Goal: Task Accomplishment & Management: Manage account settings

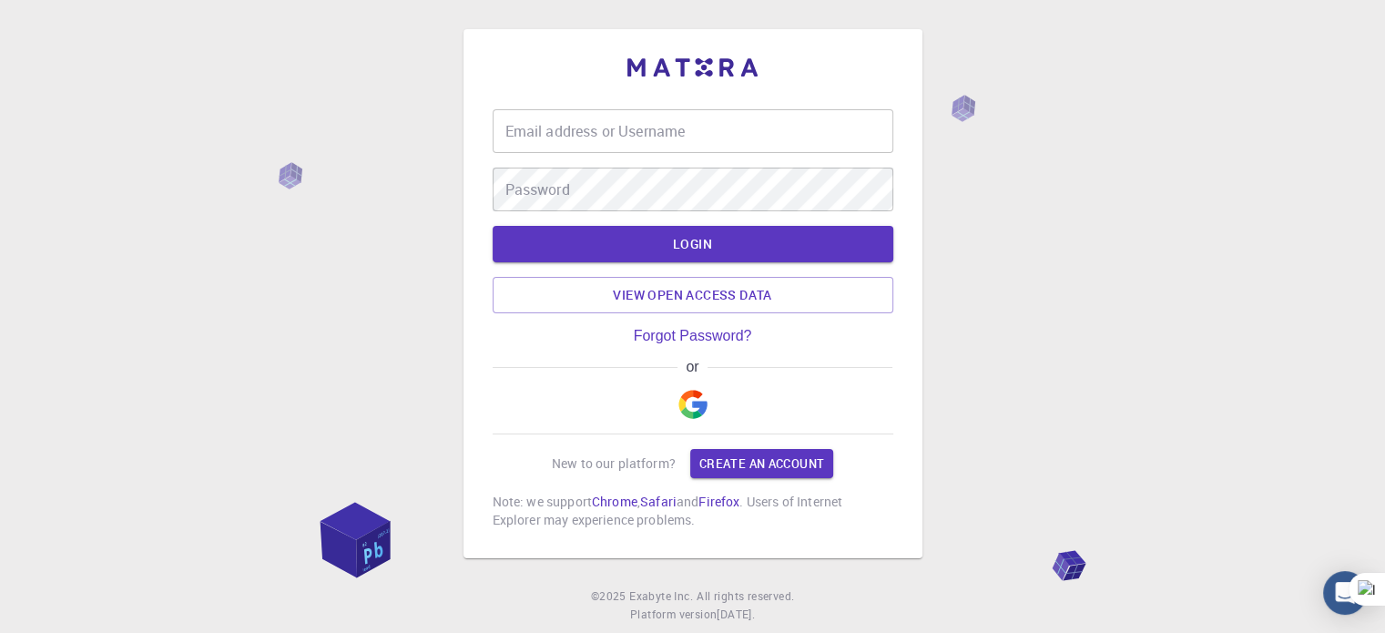
click at [701, 409] on img "button" at bounding box center [692, 404] width 29 height 29
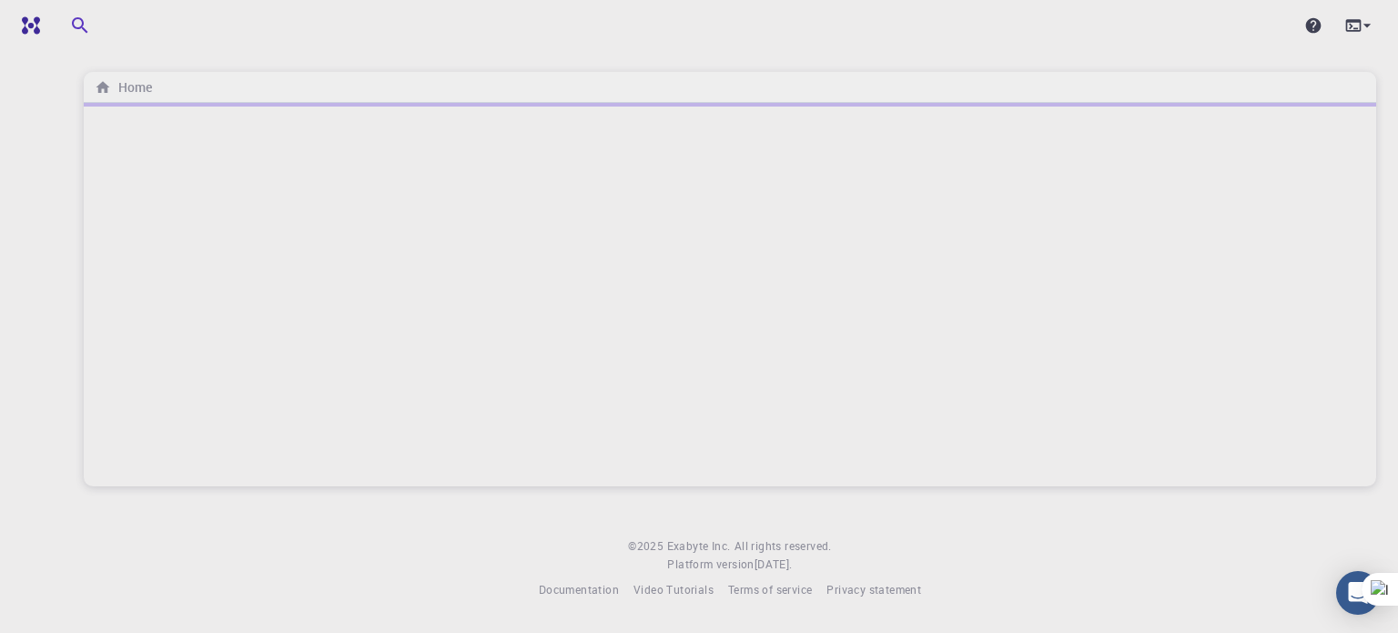
click at [421, 68] on div "Home © 2025 Exabyte Inc. All rights reserved. Platform version [DATE] . Documen…" at bounding box center [730, 314] width 1336 height 628
click at [1373, 27] on icon at bounding box center [1367, 25] width 18 height 18
click at [1373, 25] on div at bounding box center [699, 316] width 1398 height 633
click at [205, 23] on icon "button" at bounding box center [212, 25] width 20 height 20
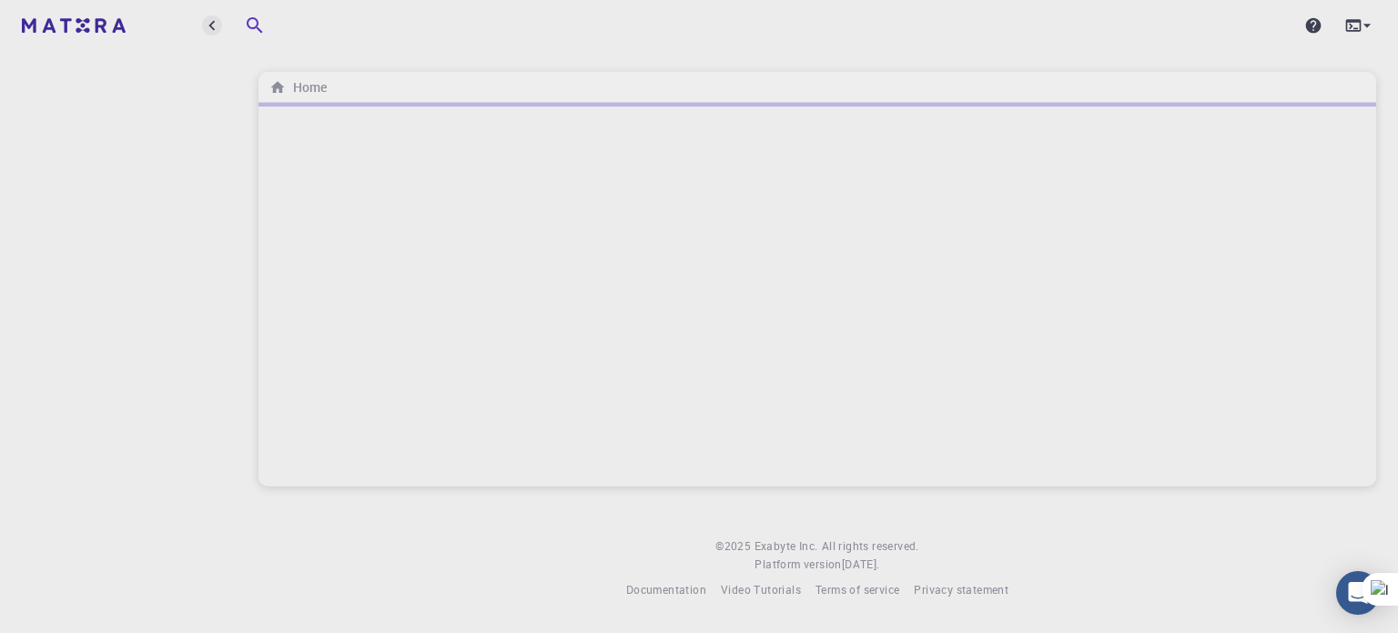
click at [205, 23] on icon "button" at bounding box center [212, 25] width 20 height 20
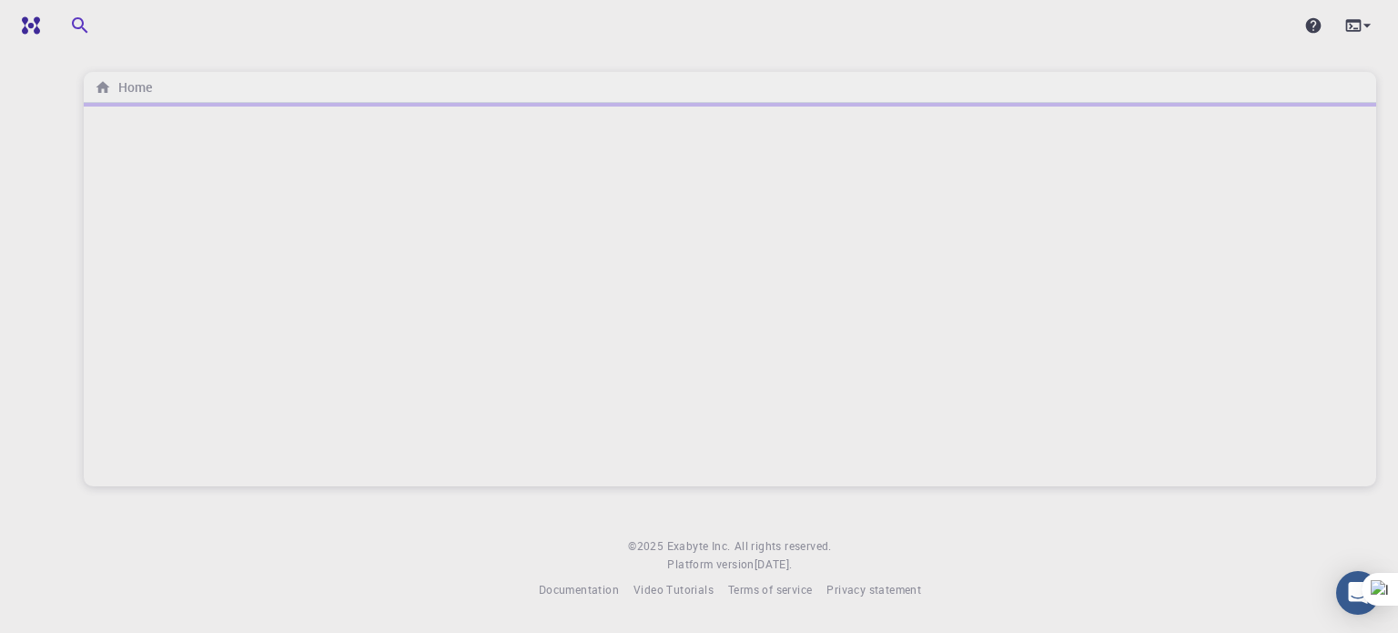
click at [314, 318] on div at bounding box center [730, 294] width 1293 height 383
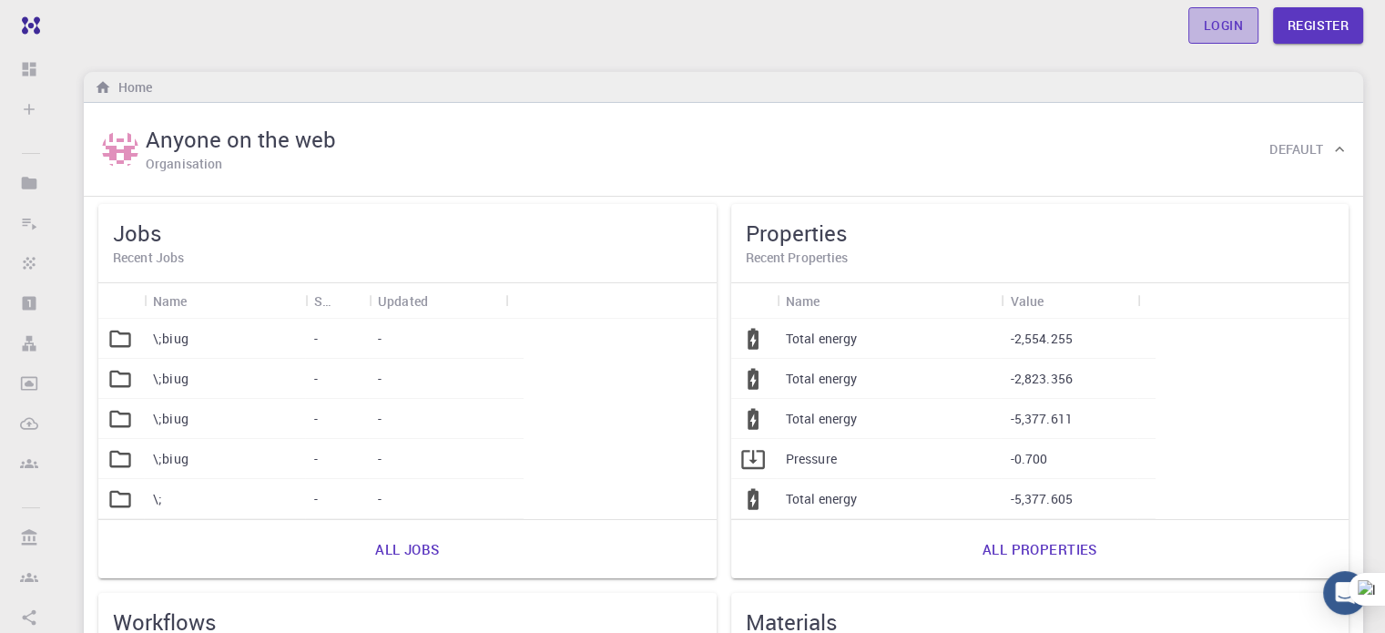
click at [1234, 28] on link "Login" at bounding box center [1223, 25] width 70 height 36
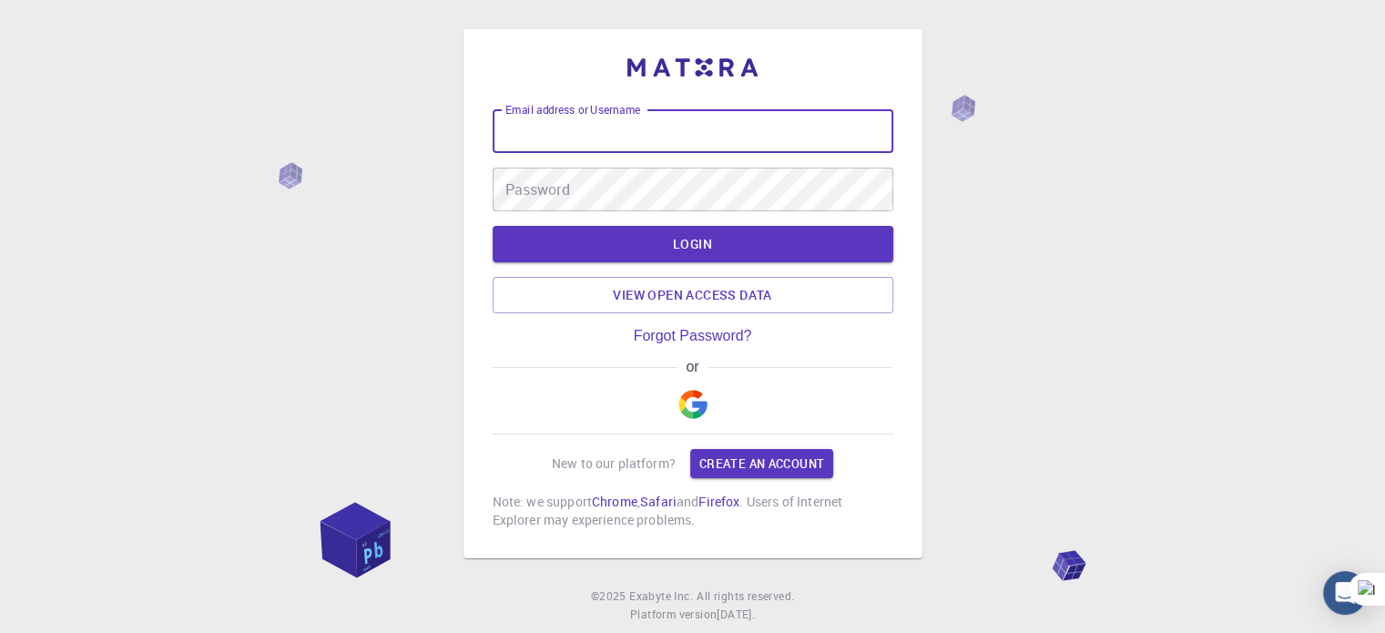
click at [597, 129] on input "Email address or Username" at bounding box center [692, 131] width 401 height 44
type input "[EMAIL_ADDRESS][DOMAIN_NAME]"
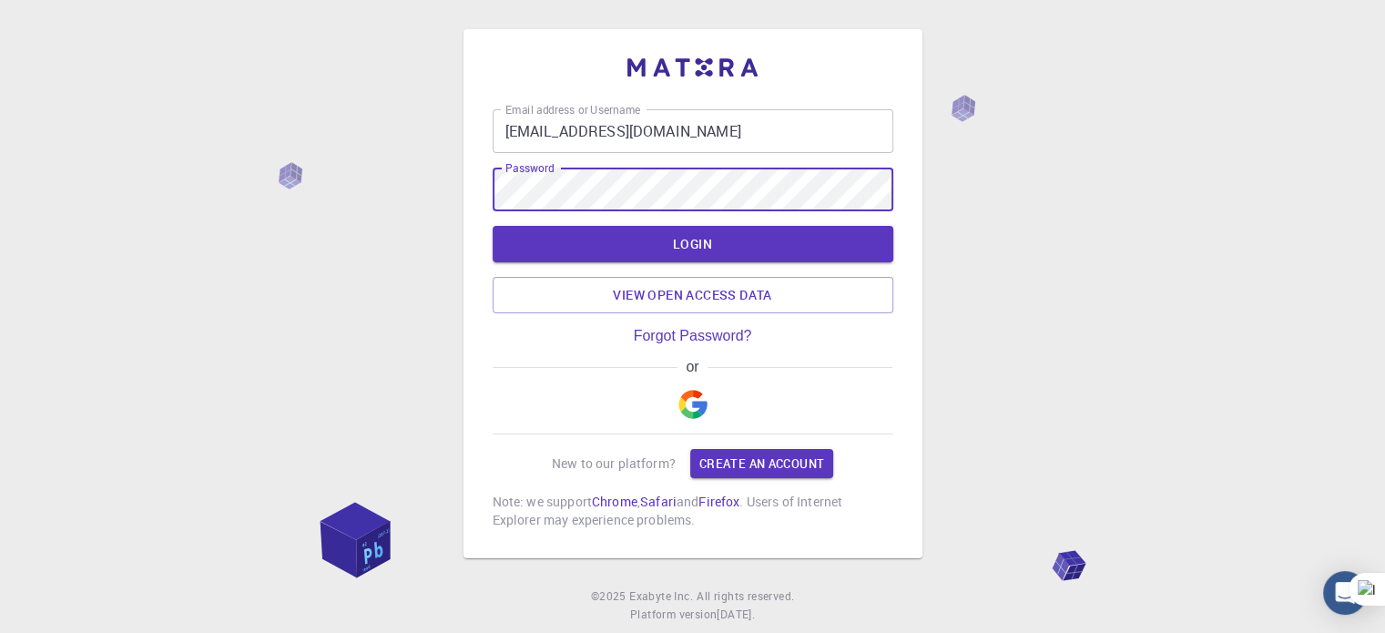
click at [492, 226] on button "LOGIN" at bounding box center [692, 244] width 401 height 36
